Goal: Task Accomplishment & Management: Use online tool/utility

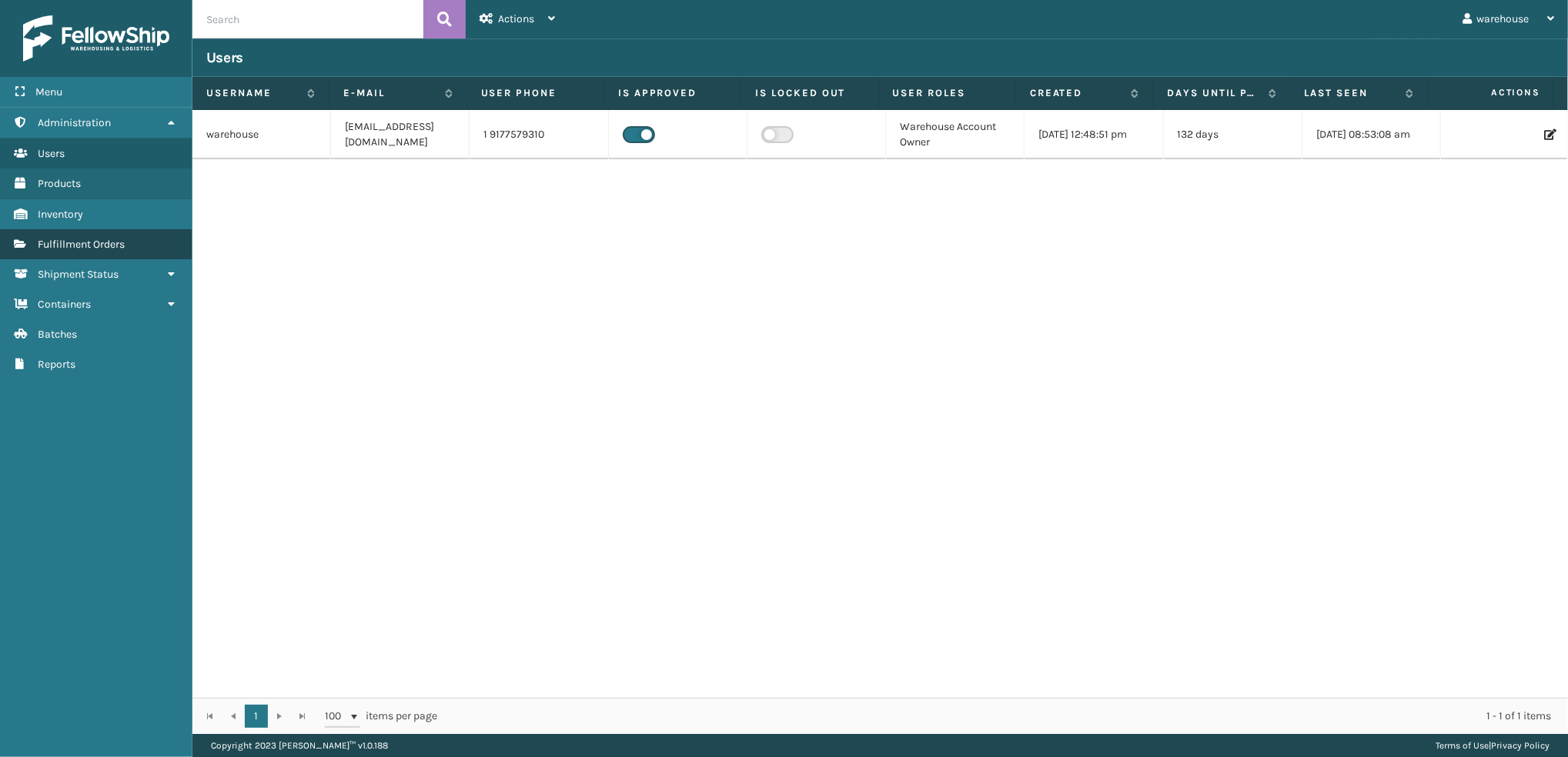
click at [76, 249] on link "Fulfillment Orders" at bounding box center [96, 244] width 192 height 30
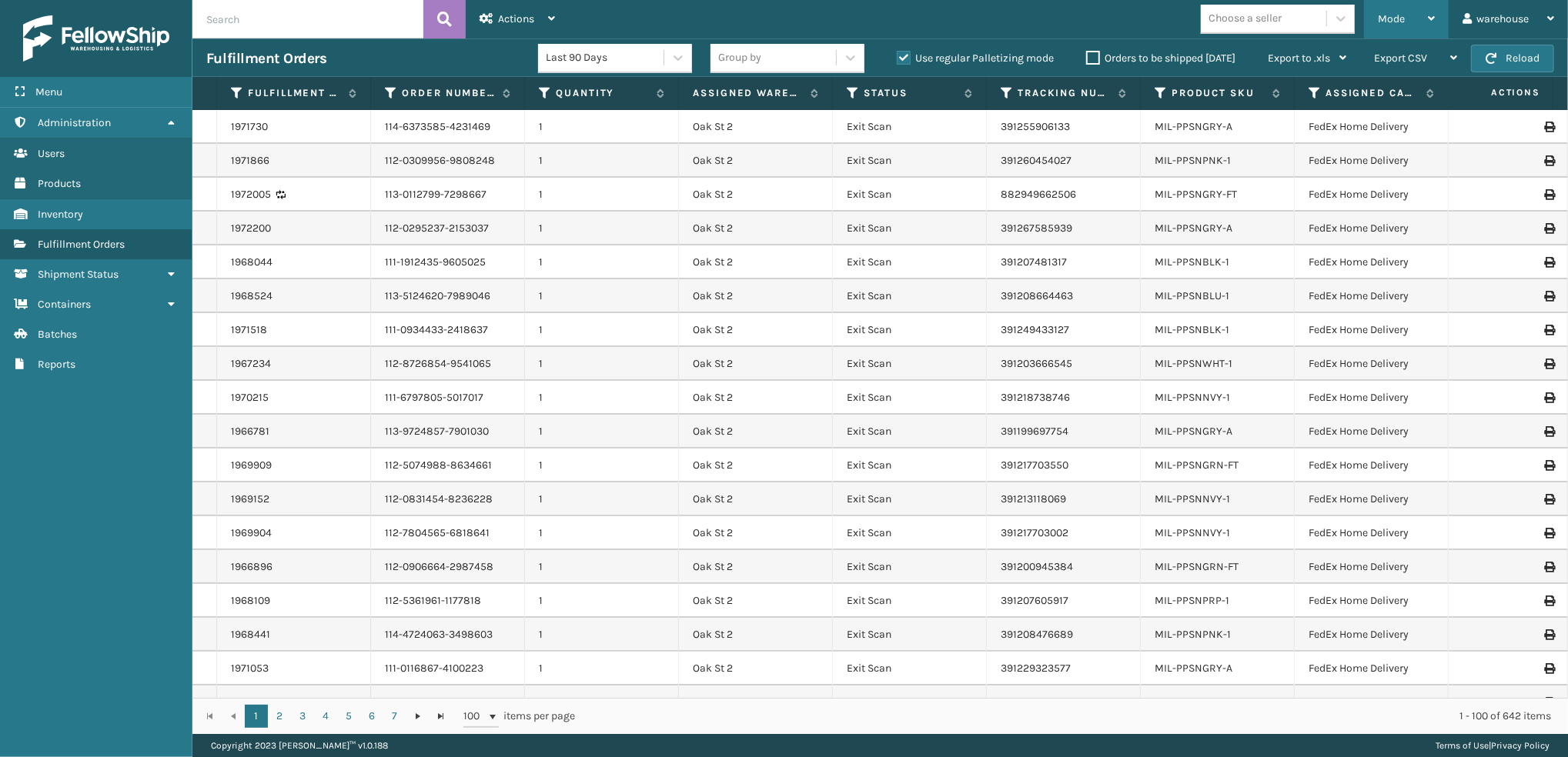
click at [1406, 15] on div "Mode" at bounding box center [1405, 19] width 57 height 39
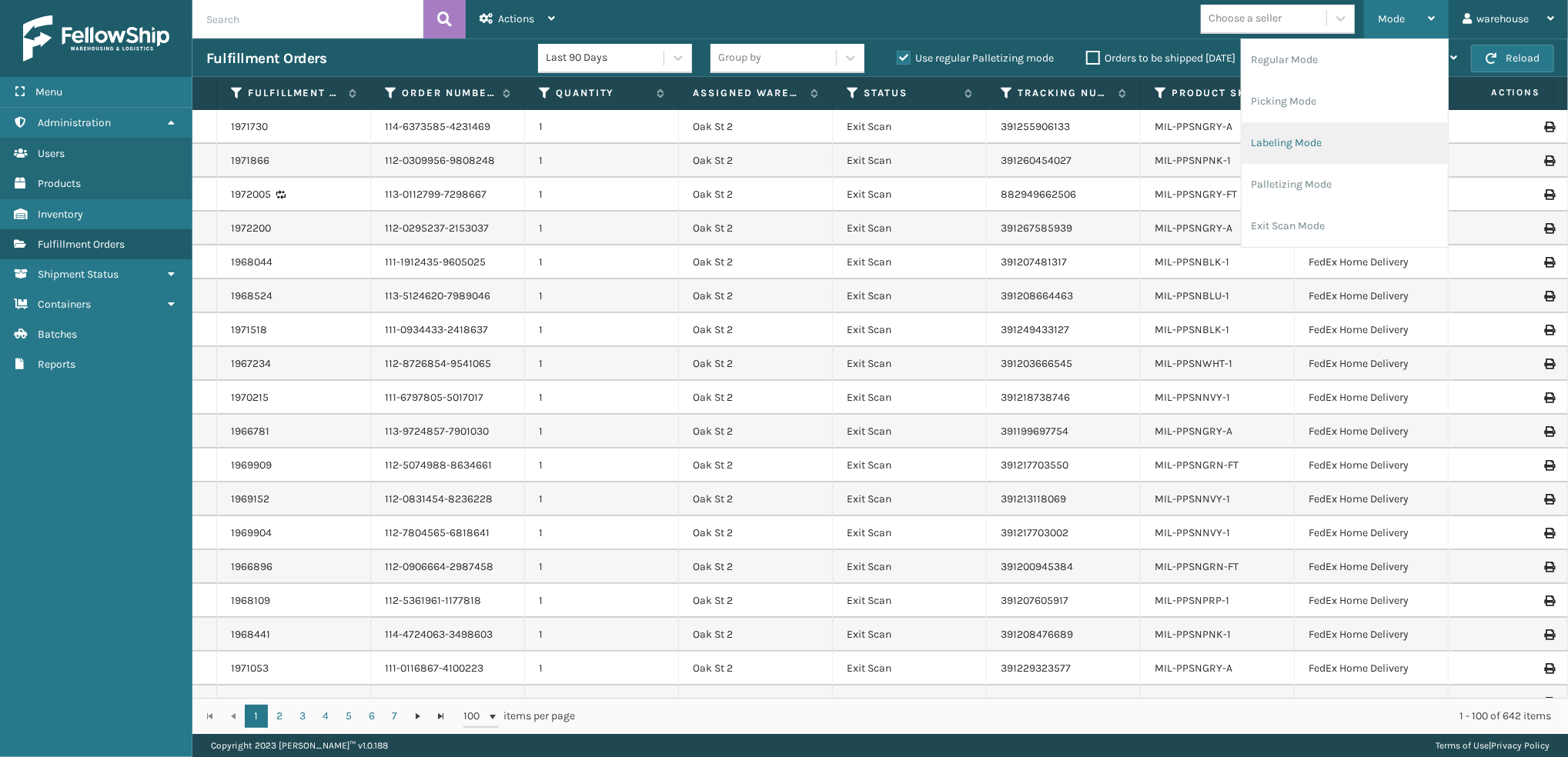
click at [1398, 124] on li "Labeling Mode" at bounding box center [1345, 142] width 207 height 41
